Goal: Task Accomplishment & Management: Manage account settings

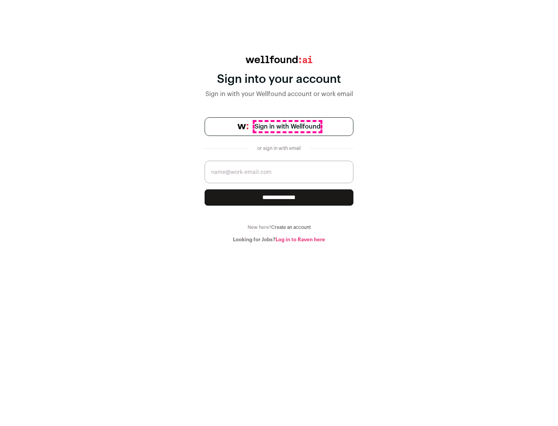
click at [287, 127] on span "Sign in with Wellfound" at bounding box center [288, 126] width 66 height 9
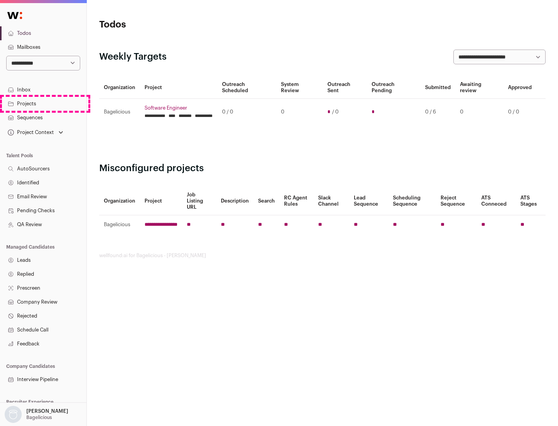
click at [43, 103] on link "Projects" at bounding box center [43, 104] width 86 height 14
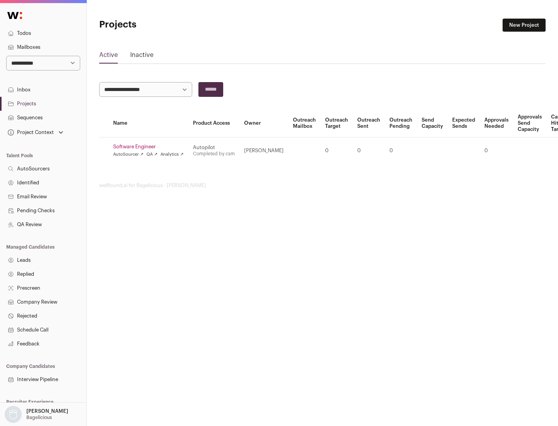
click at [151, 147] on link "Software Engineer" at bounding box center [148, 147] width 71 height 6
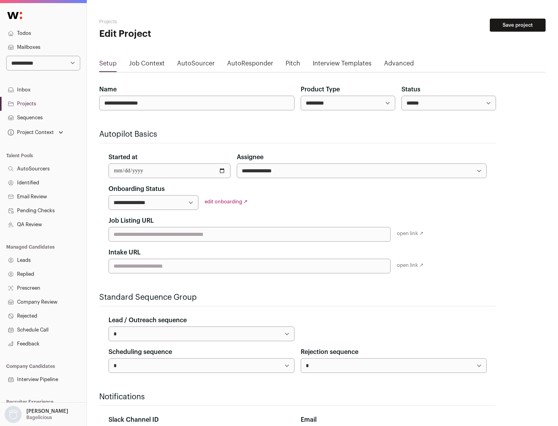
click at [518, 25] on button "Save project" at bounding box center [518, 25] width 56 height 13
